Goal: Task Accomplishment & Management: Use online tool/utility

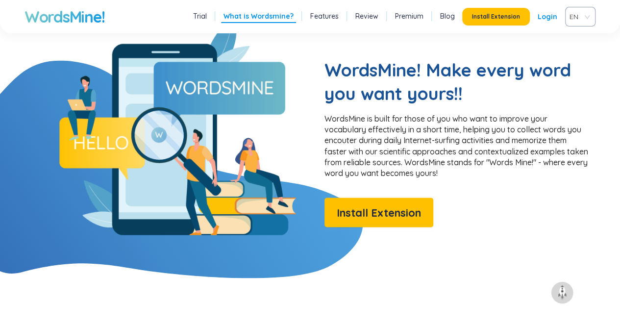
scroll to position [785, 0]
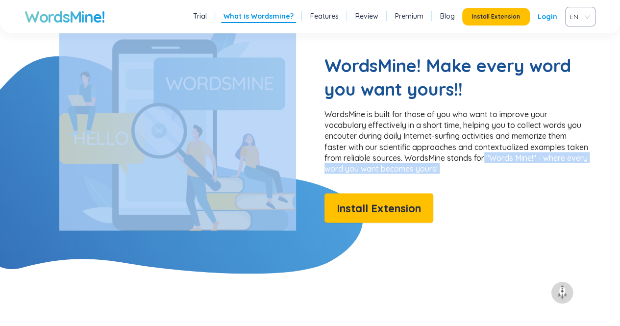
drag, startPoint x: 322, startPoint y: 111, endPoint x: 509, endPoint y: 161, distance: 193.1
click at [509, 162] on section "WordsMine! Make every word you want yours!! WordsMine is built for those of you…" at bounding box center [310, 120] width 620 height 221
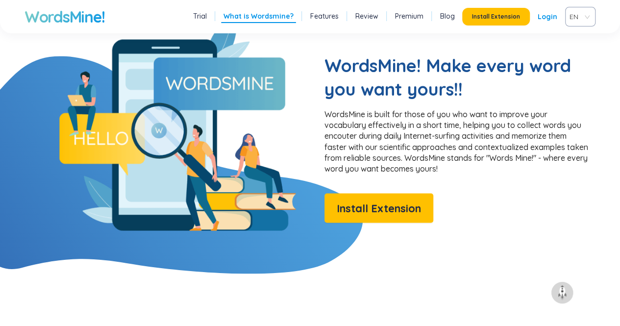
click at [508, 156] on p "WordsMine is built for those of you who want to improve your vocabulary effecti…" at bounding box center [457, 141] width 265 height 65
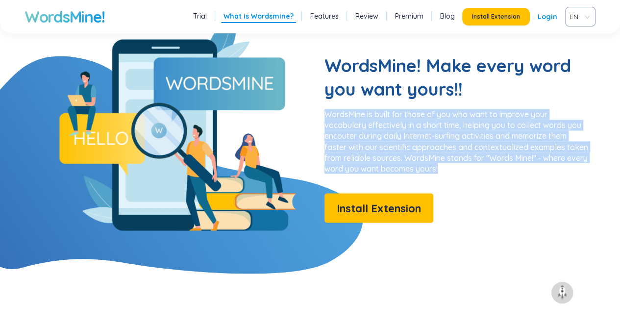
drag, startPoint x: 325, startPoint y: 110, endPoint x: 493, endPoint y: 174, distance: 180.2
click at [493, 174] on div "WordsMine! Make every word you want yours!! WordsMine is built for those of you…" at bounding box center [457, 138] width 265 height 169
drag, startPoint x: 480, startPoint y: 150, endPoint x: 504, endPoint y: 192, distance: 48.5
click at [504, 192] on div "WordsMine! Make every word you want yours!! WordsMine is built for those of you…" at bounding box center [457, 138] width 265 height 169
click at [503, 193] on div "WordsMine! Make every word you want yours!! WordsMine is built for those of you…" at bounding box center [457, 138] width 265 height 169
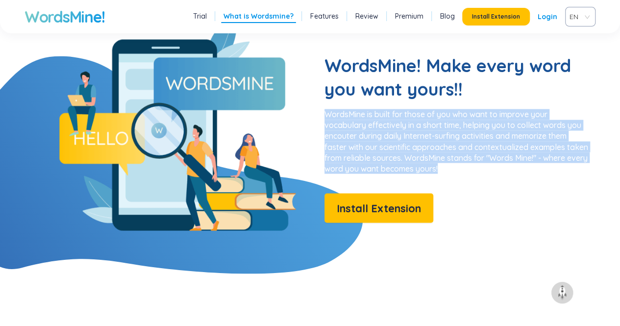
click at [425, 164] on p "WordsMine is built for those of you who want to improve your vocabulary effecti…" at bounding box center [457, 141] width 265 height 65
drag, startPoint x: 367, startPoint y: 110, endPoint x: 465, endPoint y: 166, distance: 112.9
click at [465, 166] on p "WordsMine is built for those of you who want to improve your vocabulary effecti…" at bounding box center [457, 141] width 265 height 65
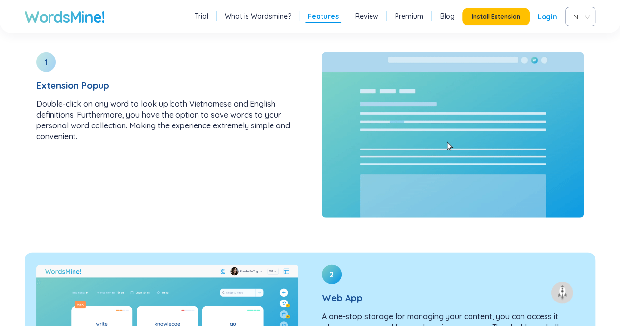
scroll to position [1128, 0]
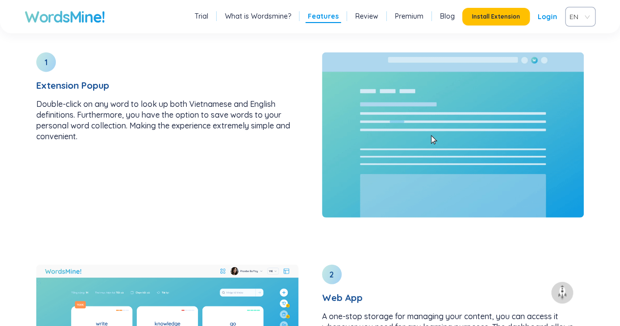
click at [611, 111] on section "How WordsMine gets you acquire vocabulary fast 1 Extension Popup Double-click o…" at bounding box center [310, 301] width 620 height 758
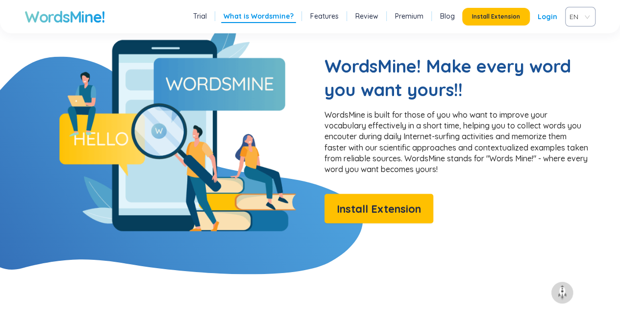
scroll to position [785, 0]
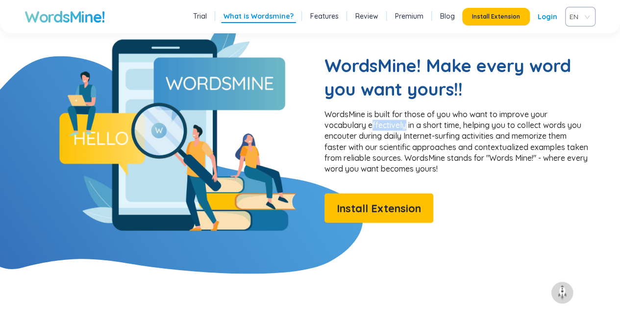
drag, startPoint x: 376, startPoint y: 125, endPoint x: 407, endPoint y: 126, distance: 31.4
click at [407, 126] on p "WordsMine is built for those of you who want to improve your vocabulary effecti…" at bounding box center [457, 141] width 265 height 65
click at [402, 125] on p "WordsMine is built for those of you who want to improve your vocabulary effecti…" at bounding box center [457, 141] width 265 height 65
drag, startPoint x: 366, startPoint y: 125, endPoint x: 409, endPoint y: 126, distance: 42.7
click at [409, 126] on p "WordsMine is built for those of you who want to improve your vocabulary effecti…" at bounding box center [457, 141] width 265 height 65
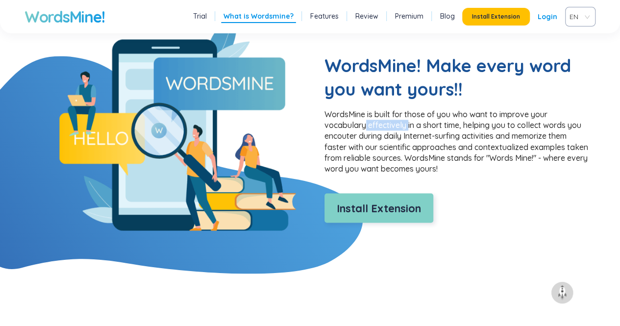
click at [396, 208] on span "Install Extension" at bounding box center [379, 208] width 84 height 17
